Goal: Task Accomplishment & Management: Manage account settings

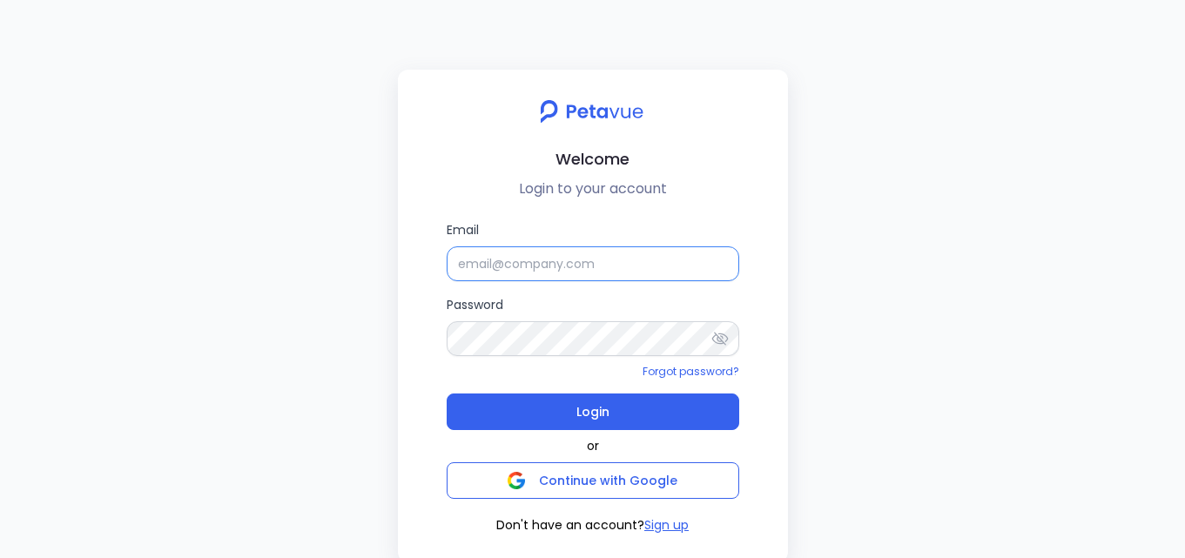
click at [633, 259] on input "Email" at bounding box center [593, 263] width 293 height 35
paste input "[EMAIL_ADDRESS][DOMAIN_NAME]"
type input "[EMAIL_ADDRESS][DOMAIN_NAME]"
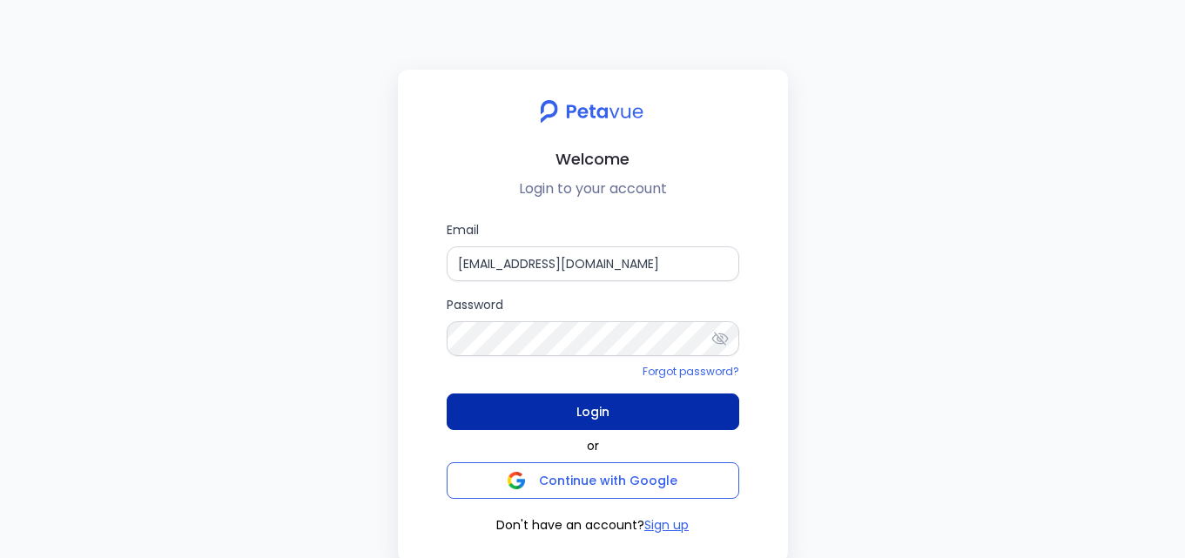
click at [679, 399] on button "Login" at bounding box center [593, 412] width 293 height 37
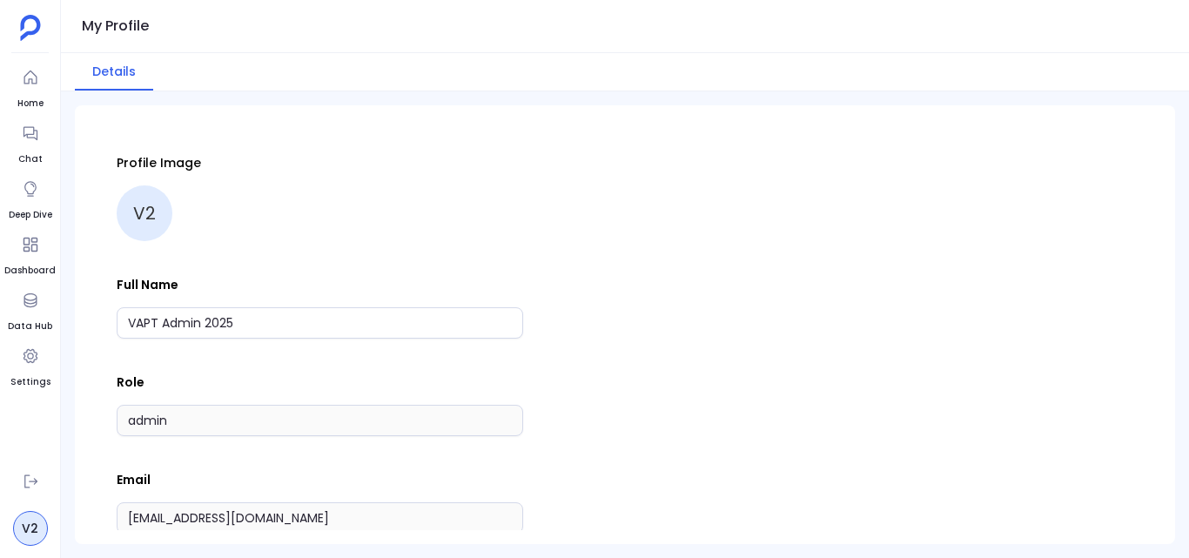
click at [3, 374] on aside "Home Chat Deep Dive Dashboard Data Hub Settings V2" at bounding box center [30, 279] width 61 height 558
click at [14, 371] on link "Settings" at bounding box center [30, 364] width 40 height 49
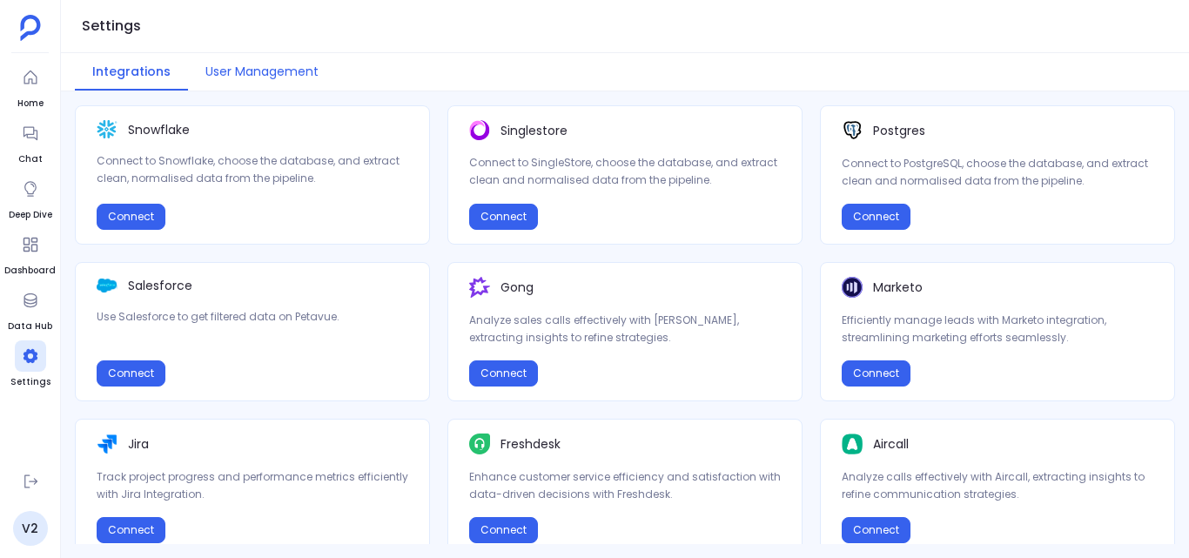
click at [293, 83] on button "User Management" at bounding box center [262, 71] width 148 height 37
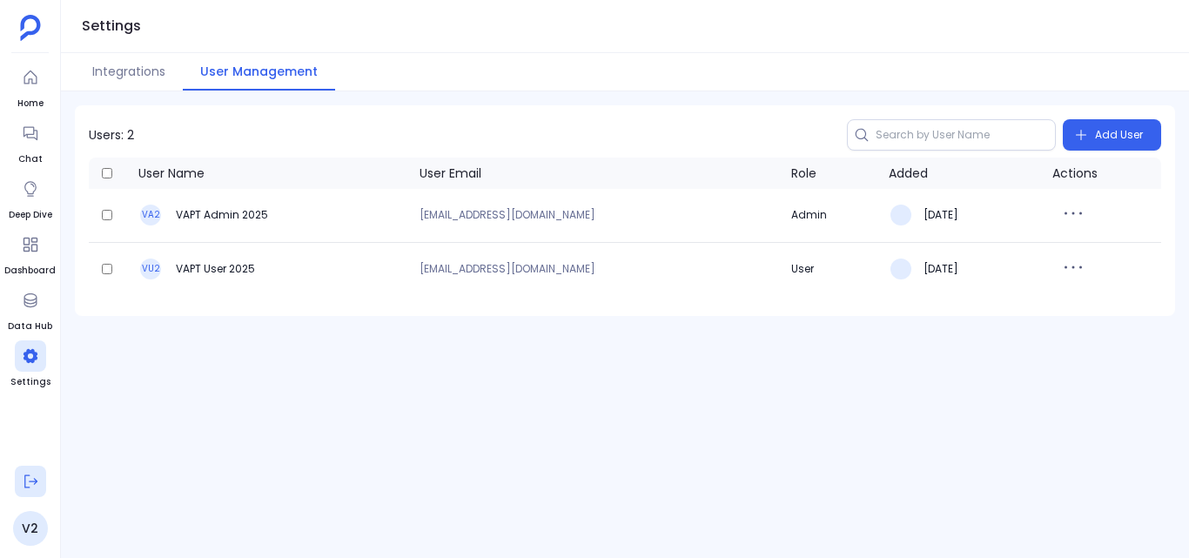
click at [35, 477] on icon at bounding box center [30, 481] width 17 height 17
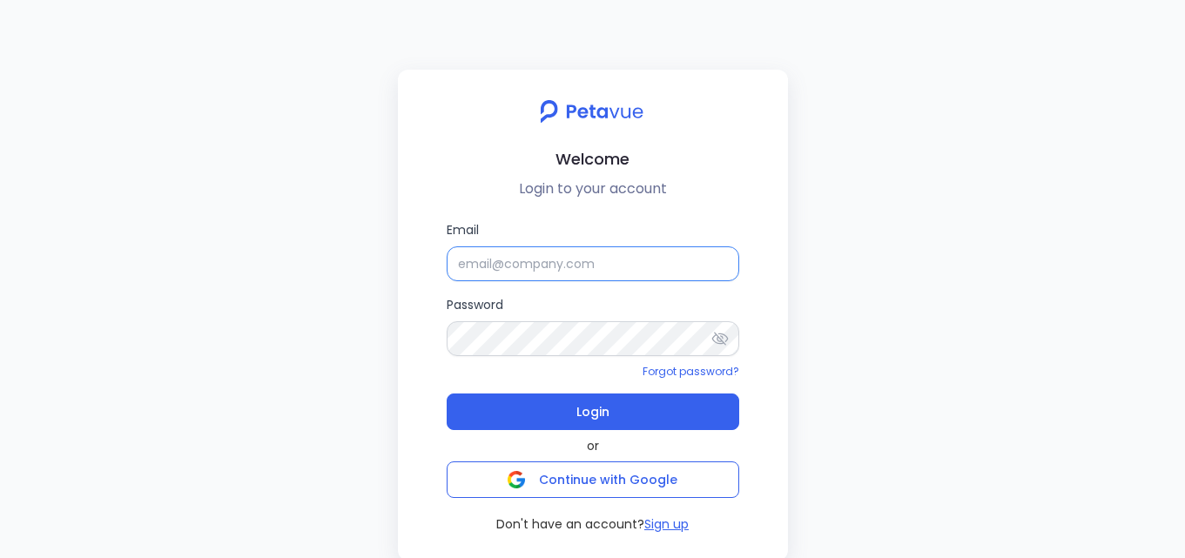
click at [570, 260] on input "Email" at bounding box center [593, 263] width 293 height 35
paste input "[EMAIL_ADDRESS][DOMAIN_NAME]"
type input "[EMAIL_ADDRESS][DOMAIN_NAME]"
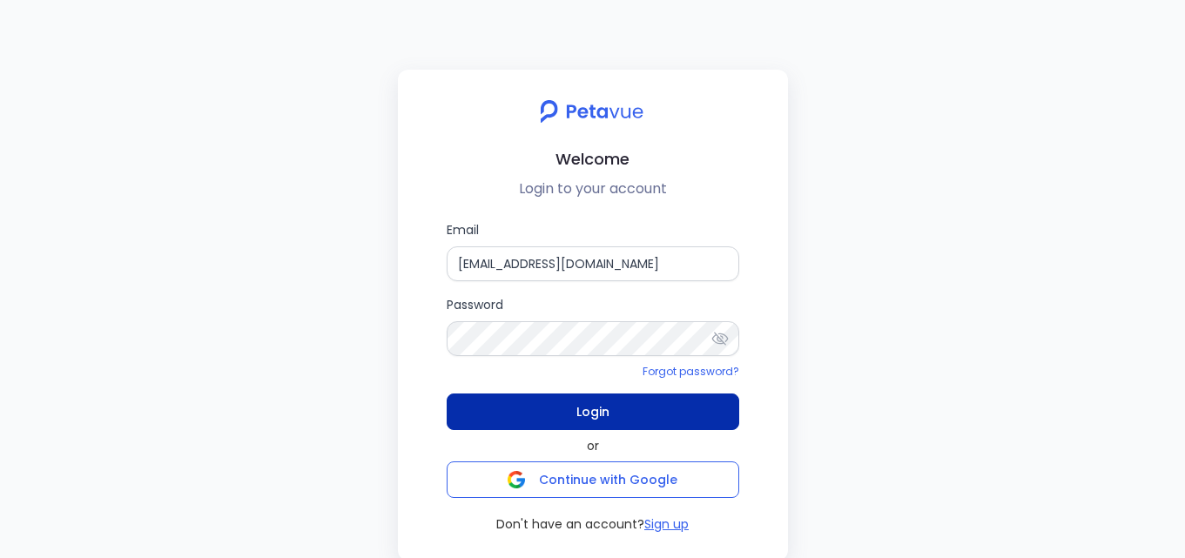
click at [688, 420] on button "Login" at bounding box center [593, 412] width 293 height 37
